Goal: Information Seeking & Learning: Learn about a topic

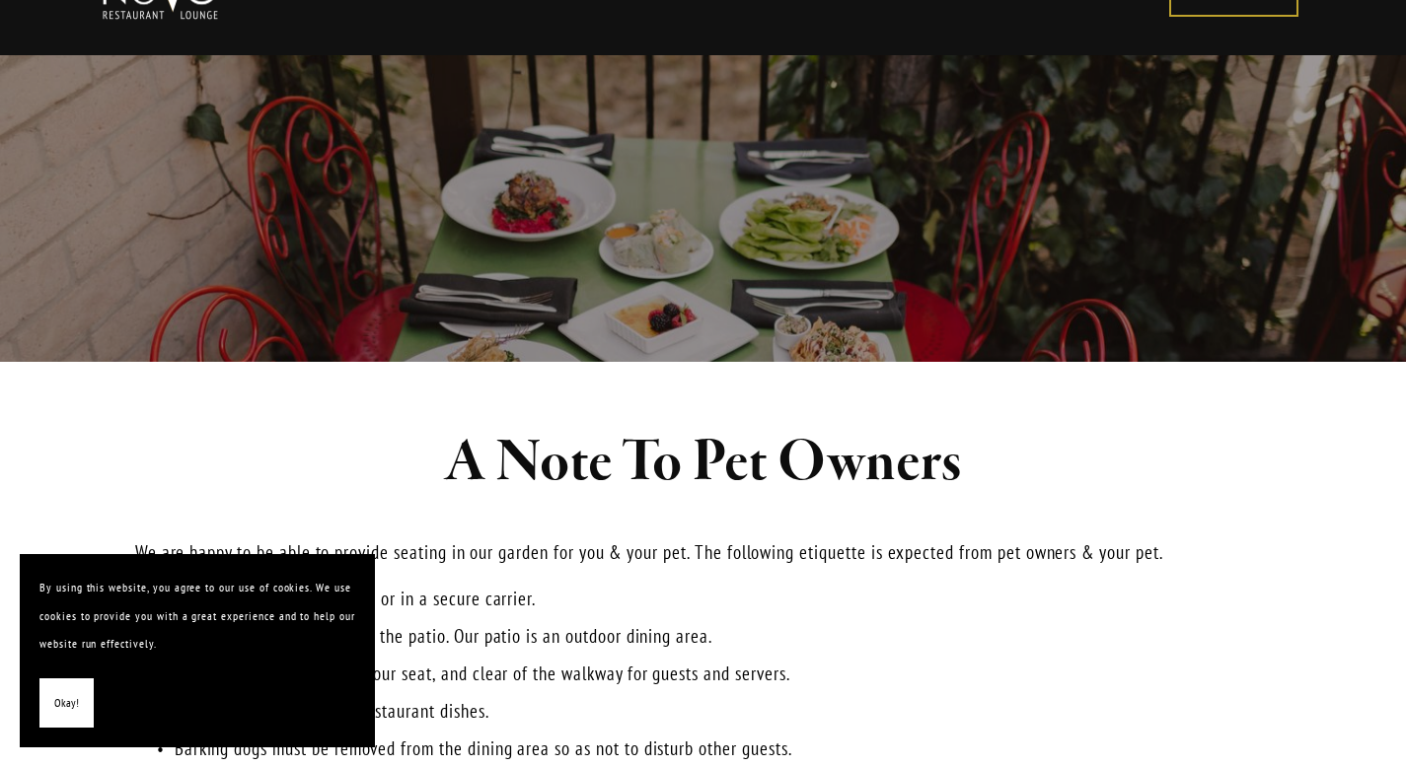
scroll to position [160, 0]
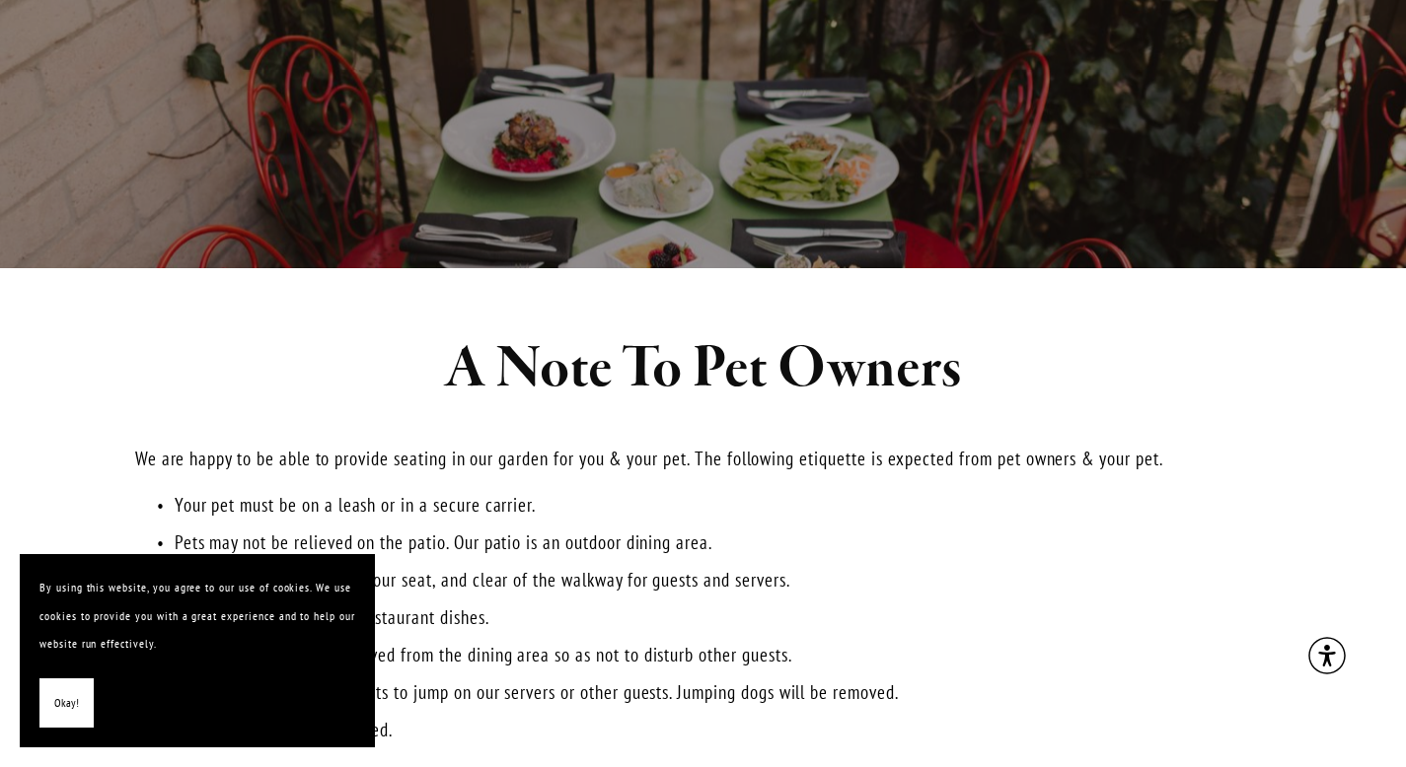
click at [73, 703] on span "Okay!" at bounding box center [66, 703] width 25 height 29
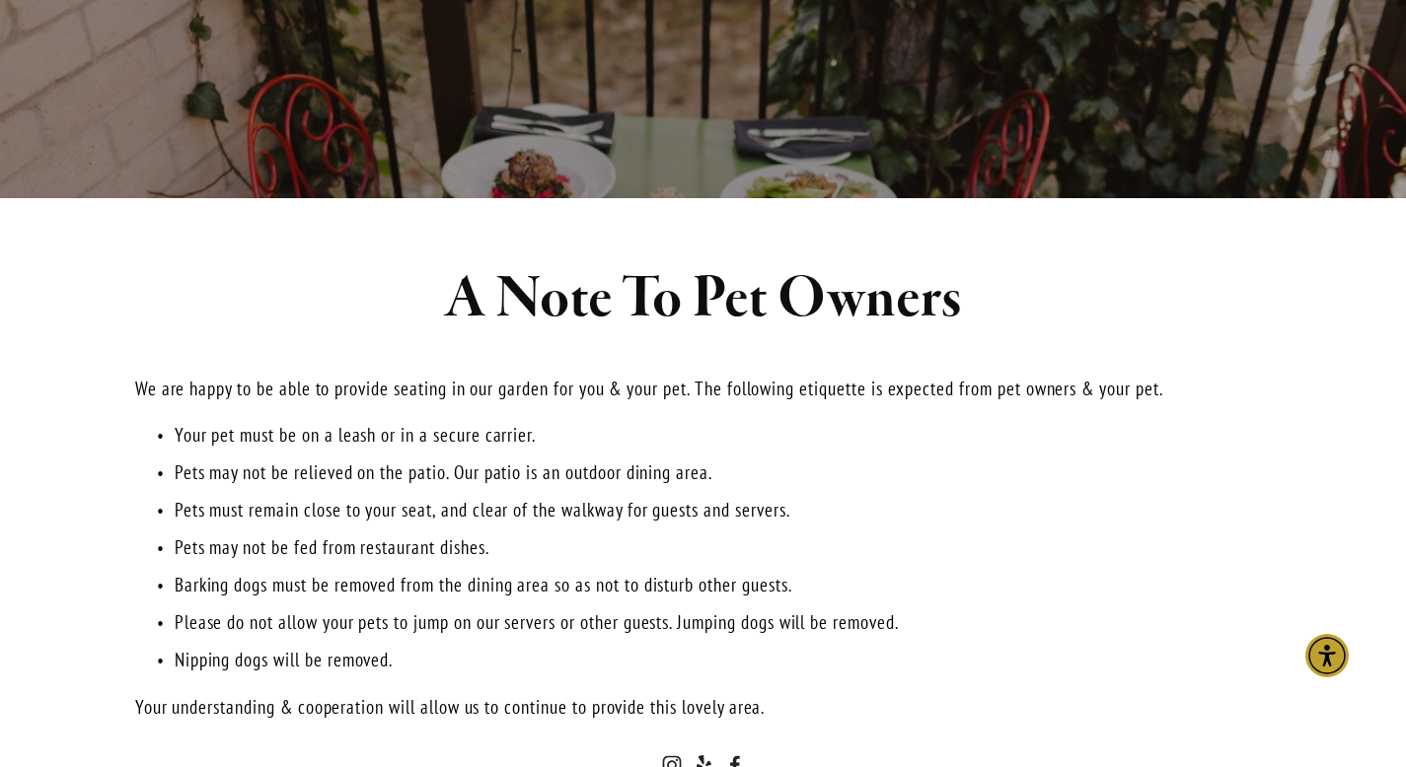
scroll to position [0, 0]
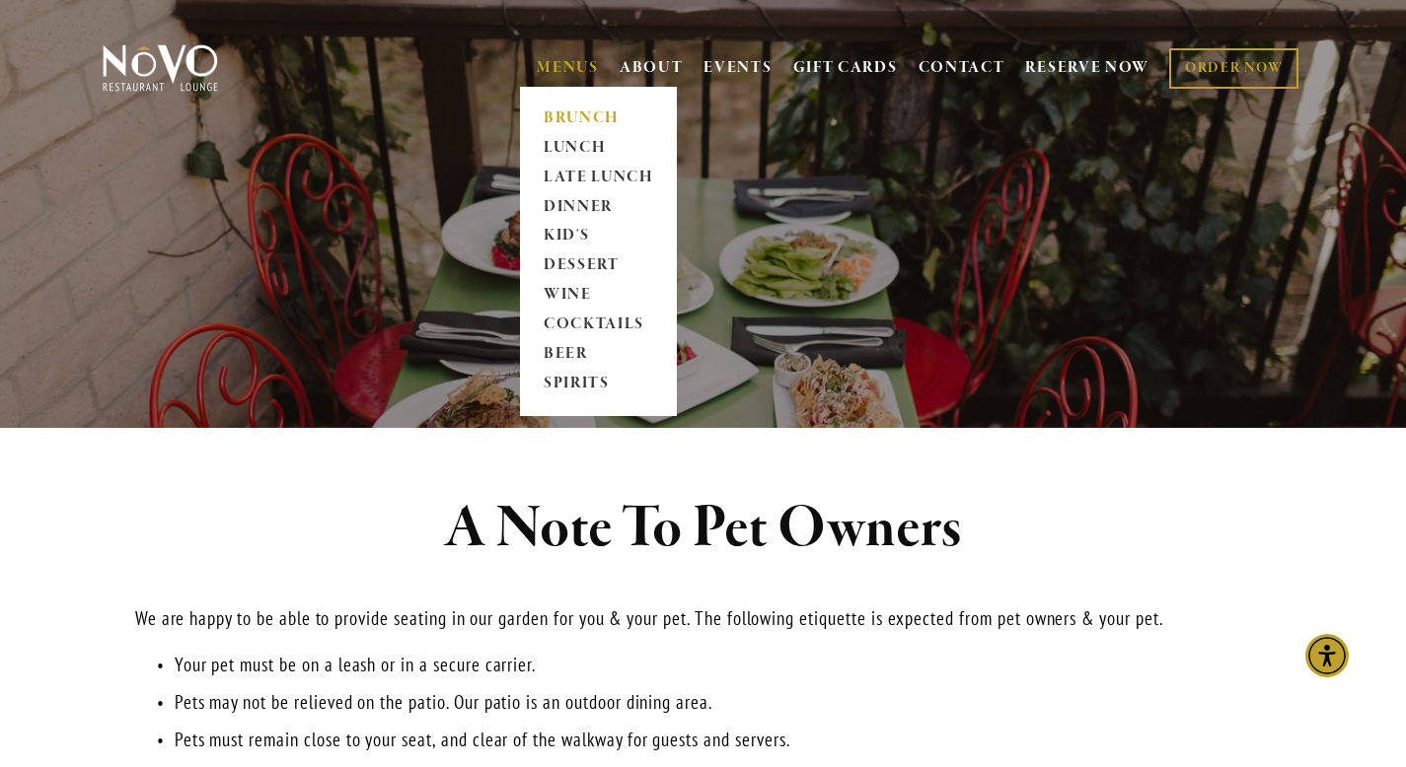
click at [567, 115] on link "BRUNCH" at bounding box center [598, 119] width 123 height 30
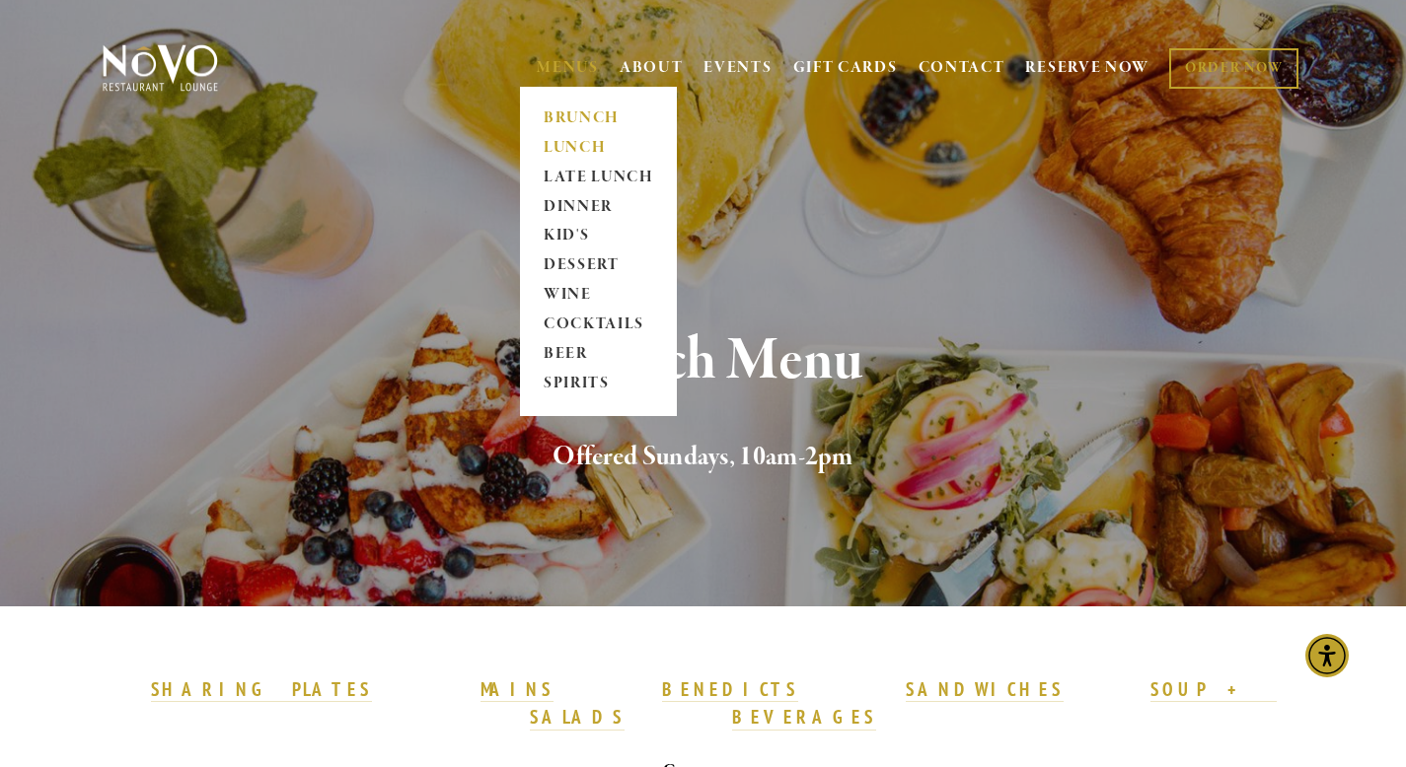
click at [563, 143] on link "LUNCH" at bounding box center [598, 148] width 123 height 30
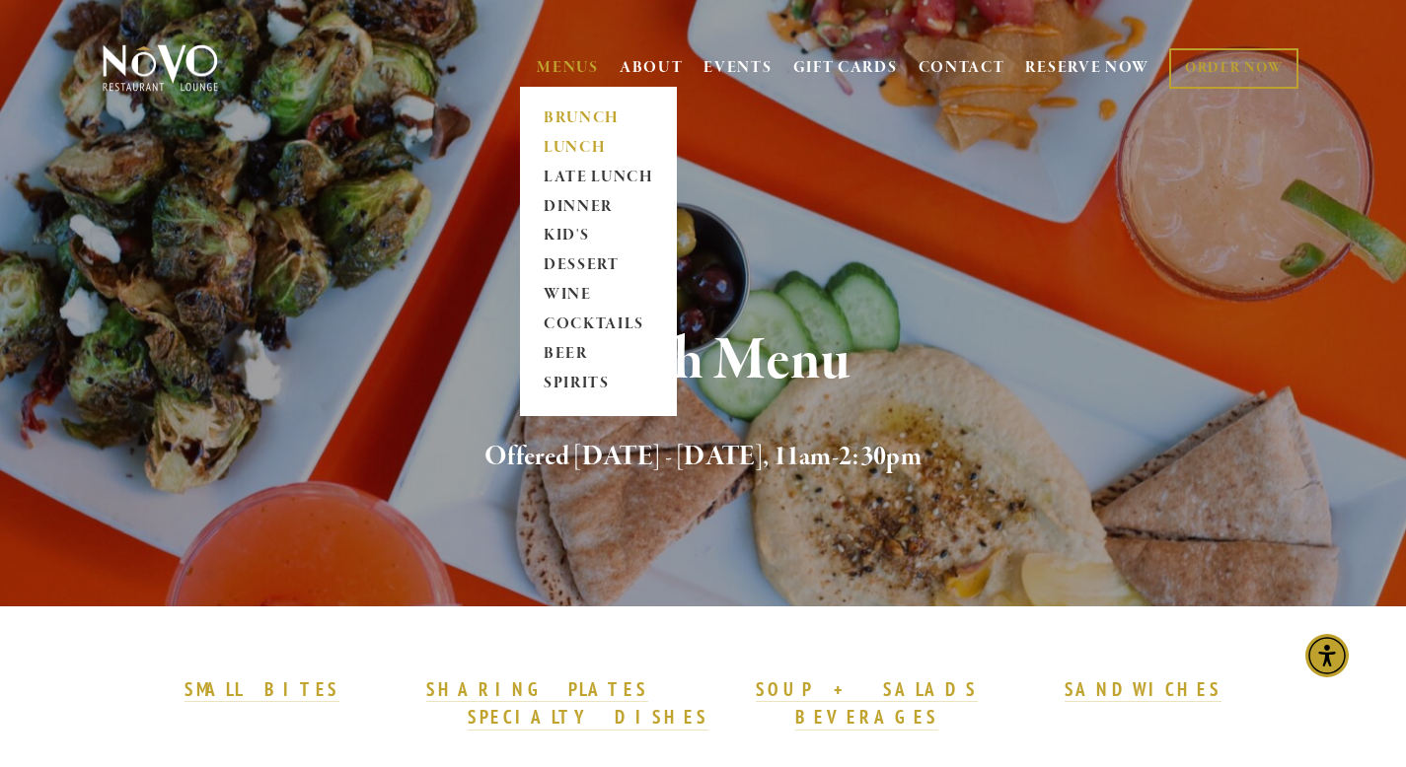
click at [562, 113] on link "BRUNCH" at bounding box center [598, 119] width 123 height 30
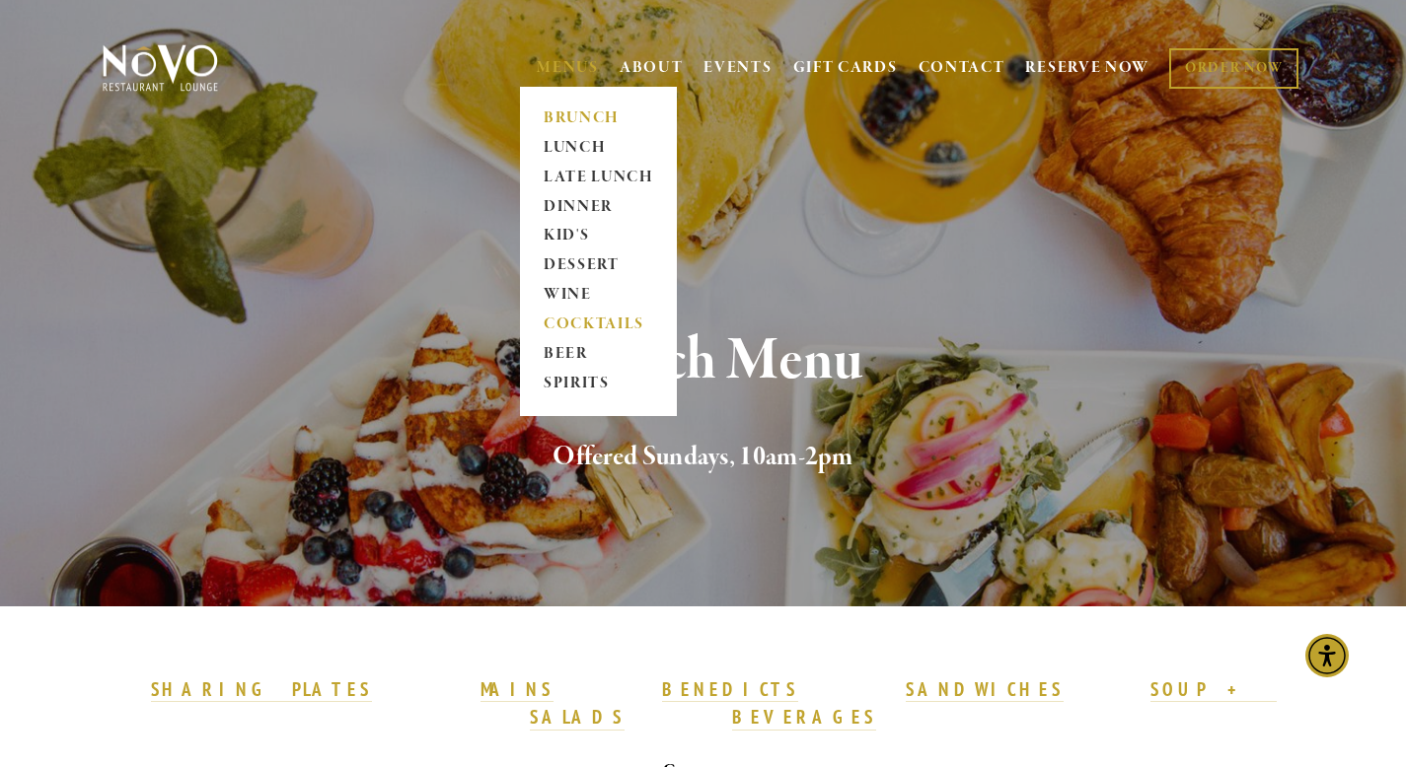
click at [600, 319] on link "COCKTAILS" at bounding box center [598, 326] width 123 height 30
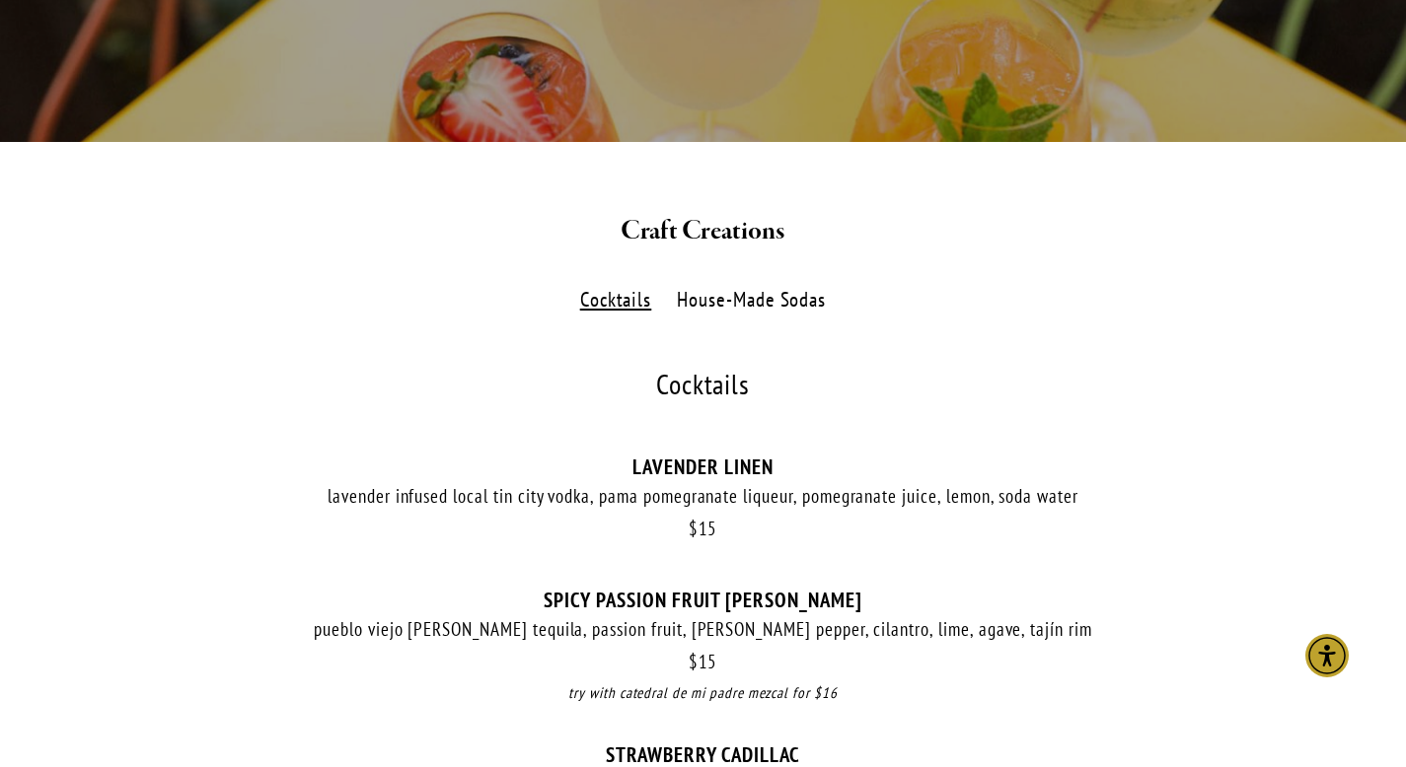
scroll to position [354, 0]
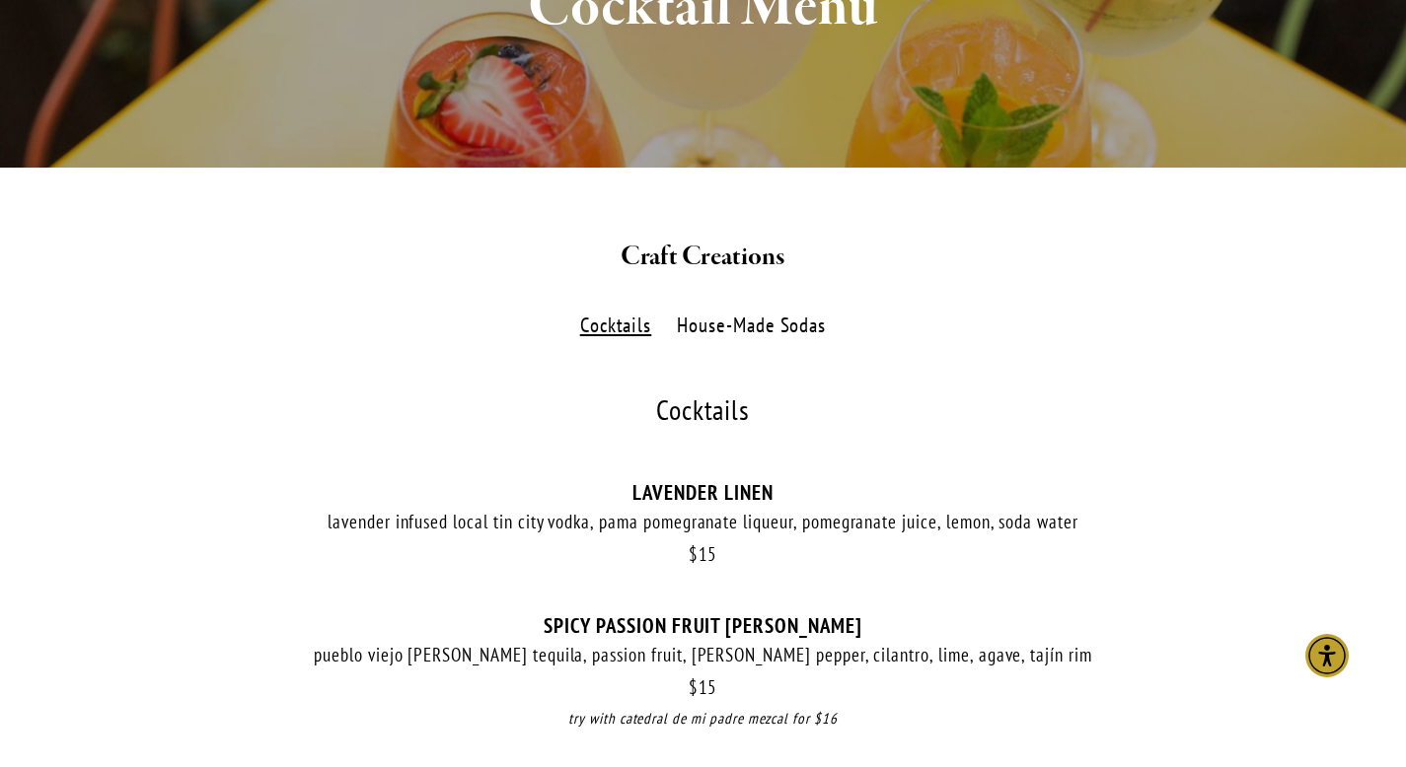
click at [757, 327] on label "House-Made Sodas" at bounding box center [752, 326] width 170 height 29
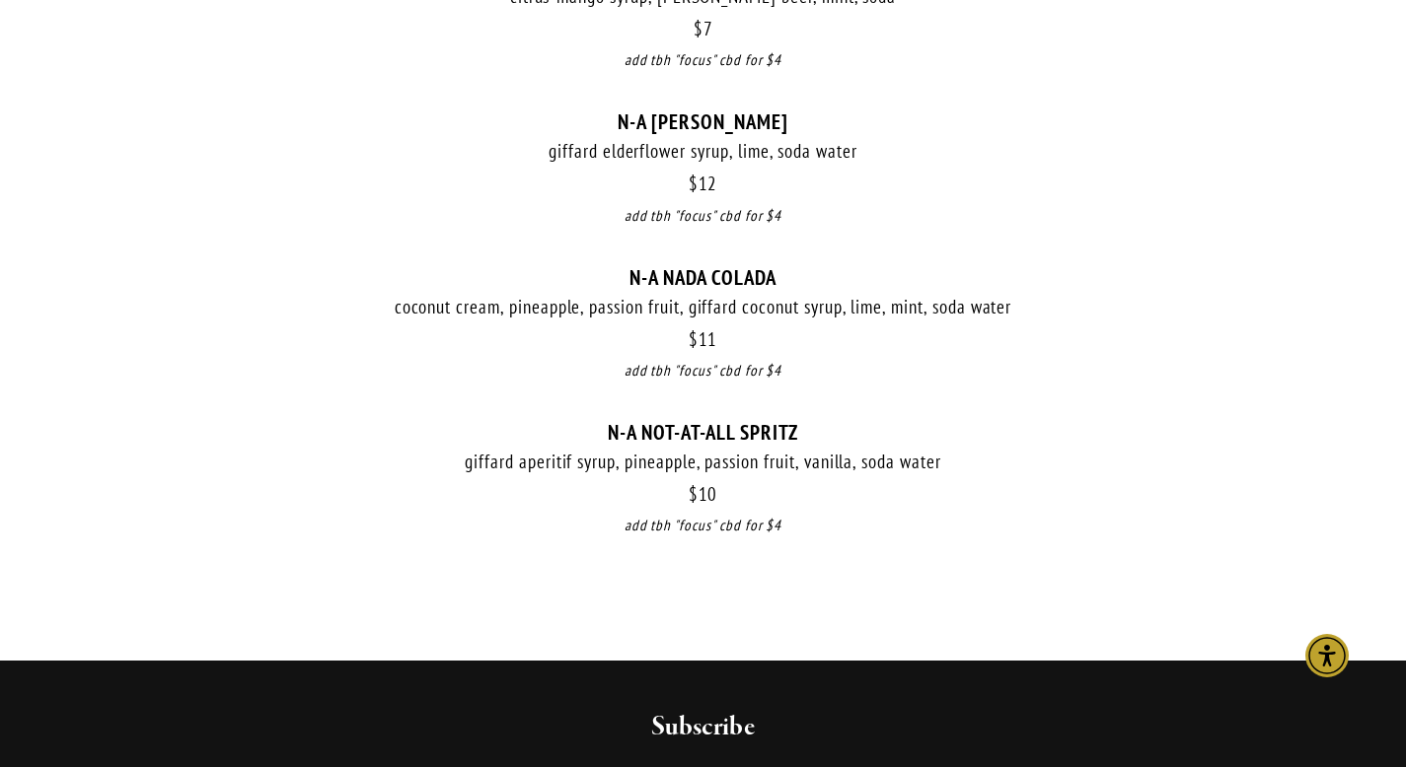
scroll to position [0, 0]
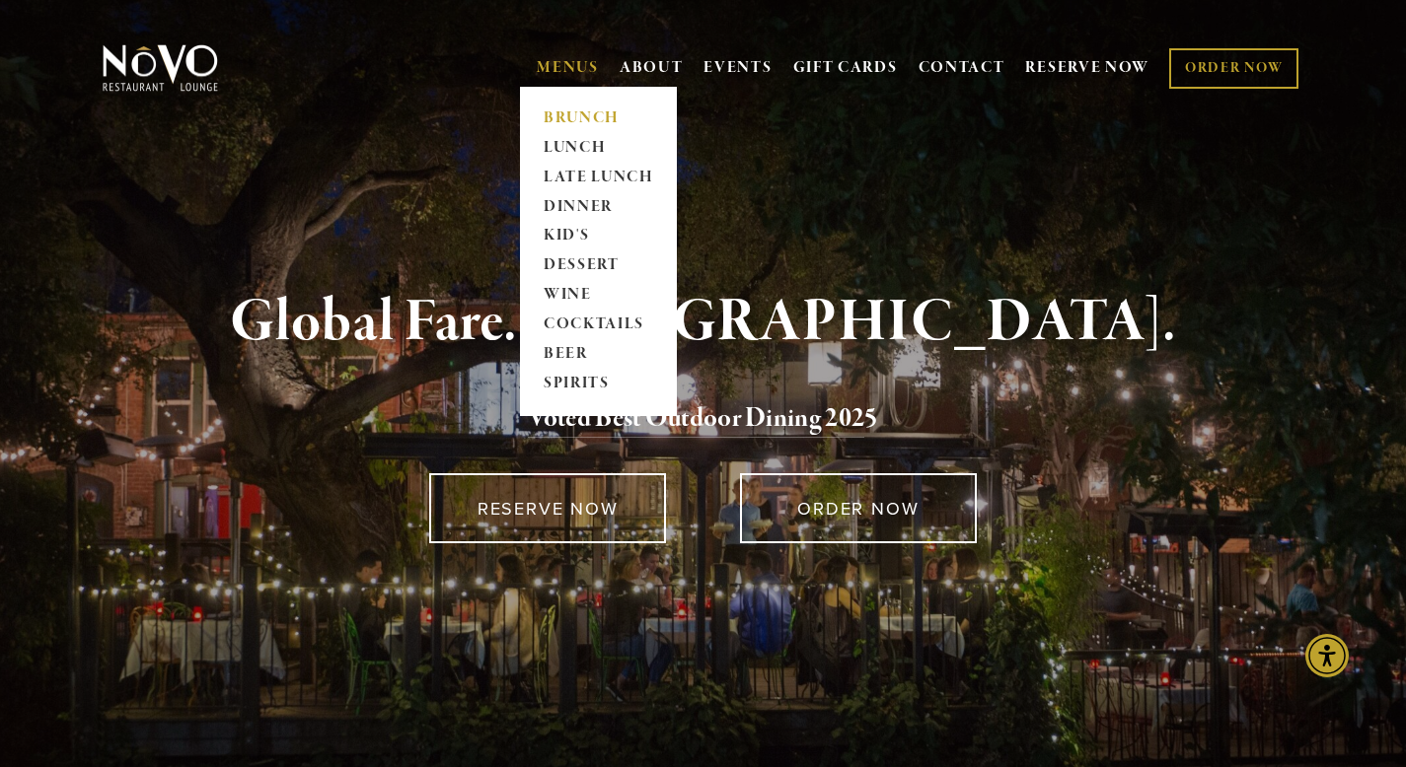
click at [577, 111] on link "BRUNCH" at bounding box center [598, 119] width 123 height 30
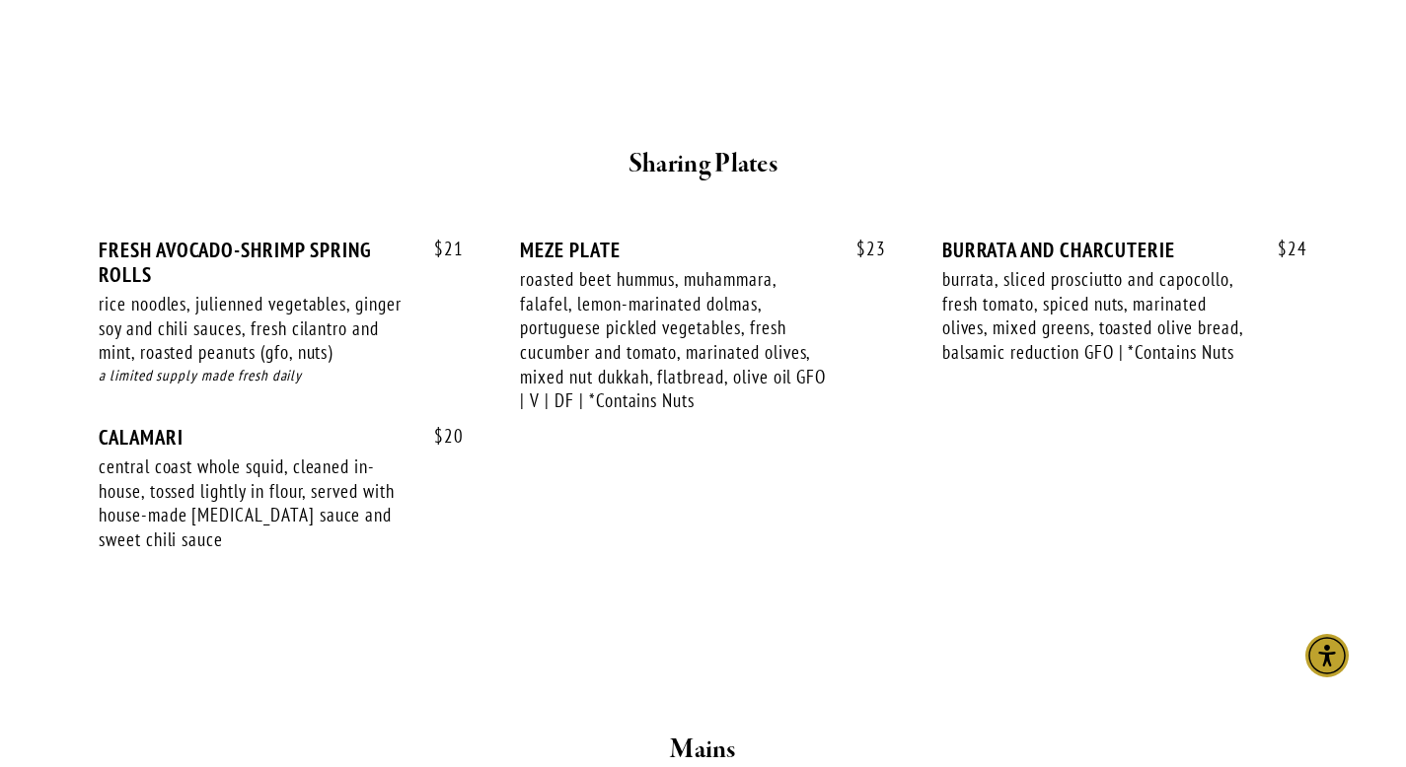
scroll to position [1005, 0]
